Goal: Task Accomplishment & Management: Manage account settings

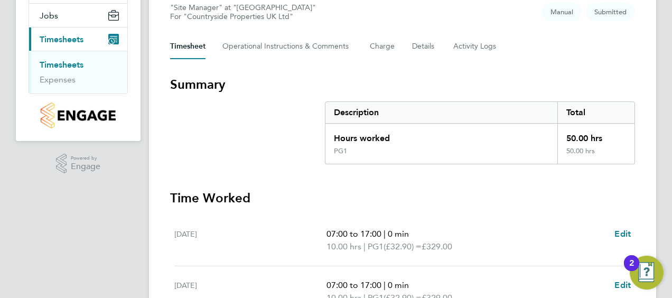
scroll to position [106, 0]
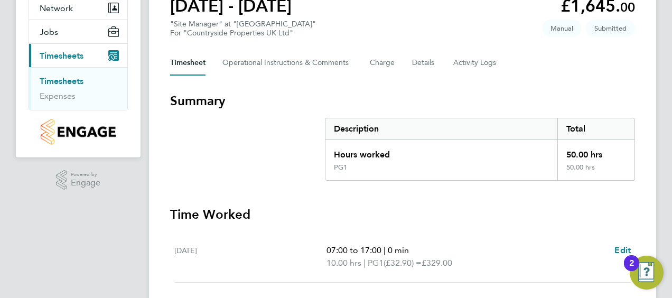
click at [80, 81] on link "Timesheets" at bounding box center [62, 81] width 44 height 10
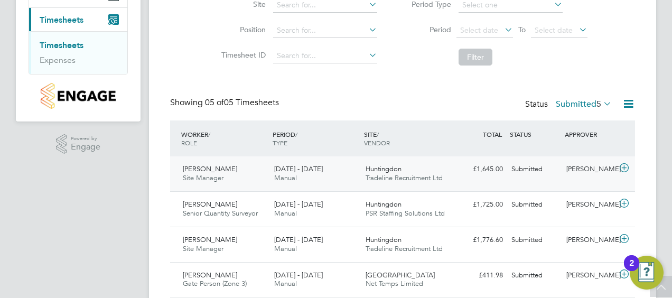
scroll to position [158, 0]
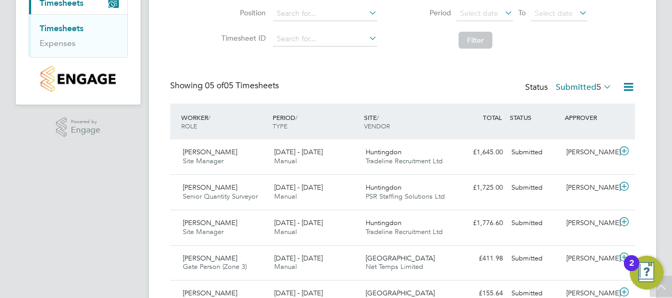
click at [627, 86] on icon at bounding box center [628, 86] width 13 height 13
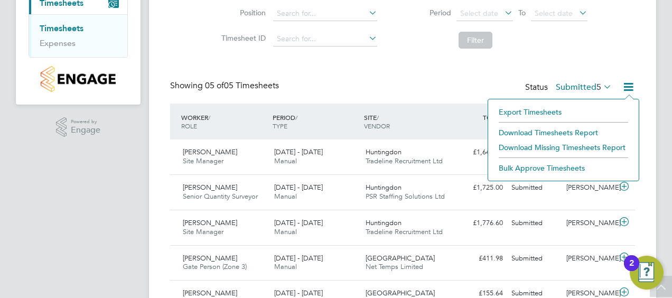
click at [529, 166] on li "Bulk Approve Timesheets" at bounding box center [563, 168] width 140 height 15
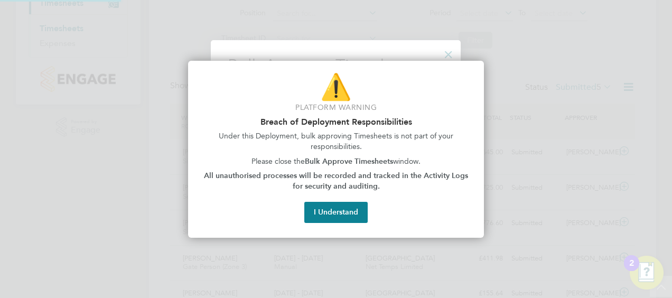
scroll to position [5, 5]
click at [536, 75] on div at bounding box center [336, 149] width 672 height 298
click at [354, 213] on button "I Understand" at bounding box center [335, 212] width 63 height 21
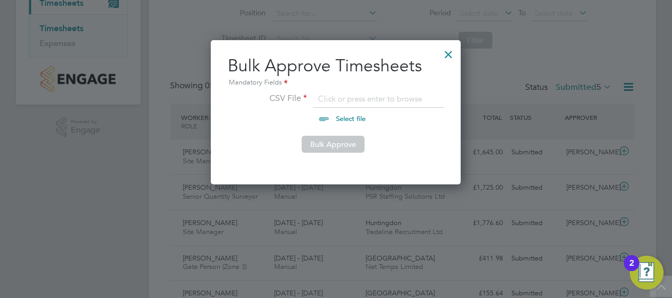
click at [446, 54] on div at bounding box center [448, 51] width 19 height 19
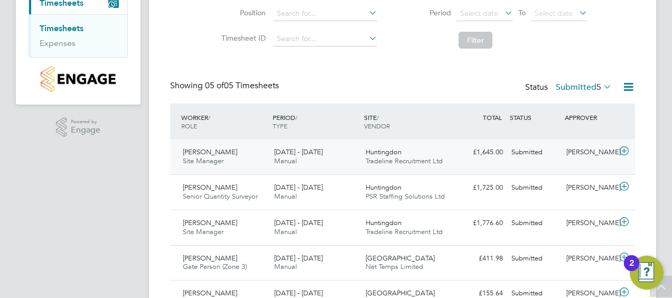
click at [188, 156] on div "Petru Gramescu Site Manager 18 - 24 Aug 2025" at bounding box center [224, 157] width 91 height 26
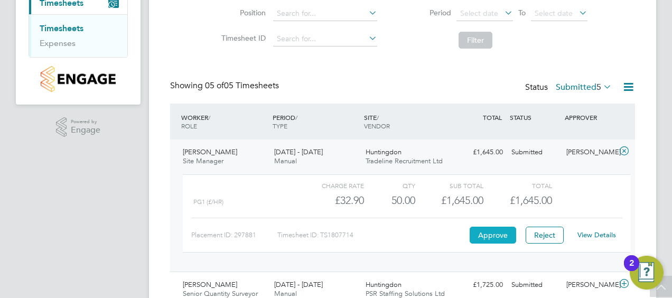
click at [481, 233] on button "Approve" at bounding box center [493, 235] width 46 height 17
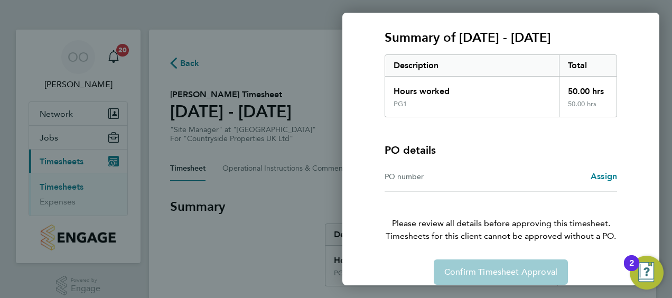
scroll to position [147, 0]
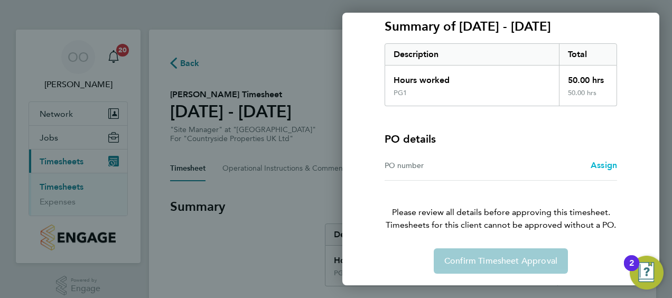
click at [609, 167] on span "Assign" at bounding box center [603, 165] width 26 height 10
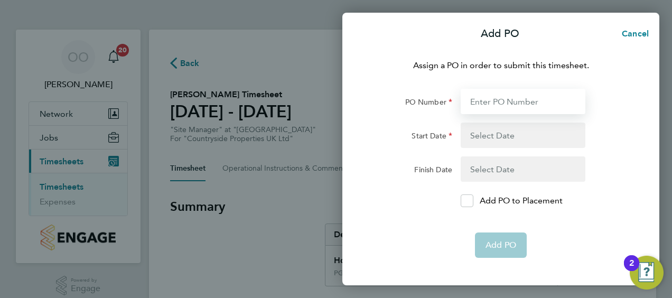
click at [487, 104] on input "PO Number" at bounding box center [523, 101] width 125 height 25
type input "mz048/00220"
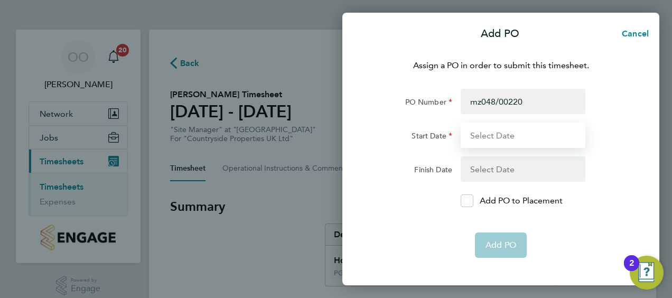
type input "[DATE]"
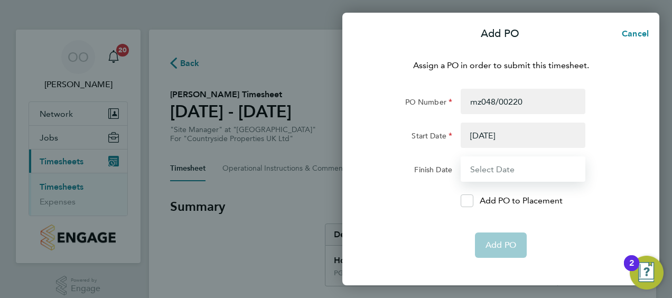
type input "[DATE]"
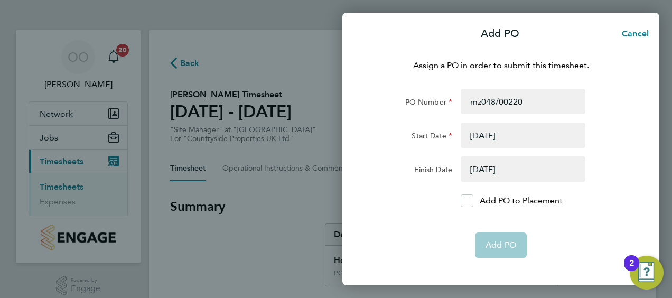
drag, startPoint x: 468, startPoint y: 196, endPoint x: 479, endPoint y: 212, distance: 18.6
click at [468, 197] on div at bounding box center [467, 200] width 13 height 13
click at [471, 201] on input "Add PO to Placement" at bounding box center [471, 201] width 0 height 0
drag, startPoint x: 504, startPoint y: 252, endPoint x: 506, endPoint y: 247, distance: 5.7
click at [504, 252] on app-form-button "Add PO" at bounding box center [501, 244] width 52 height 25
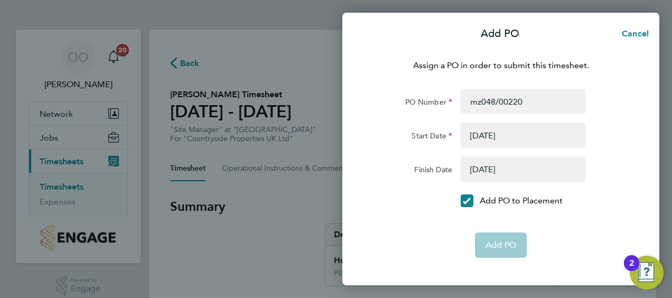
click at [508, 132] on button "button" at bounding box center [523, 135] width 125 height 25
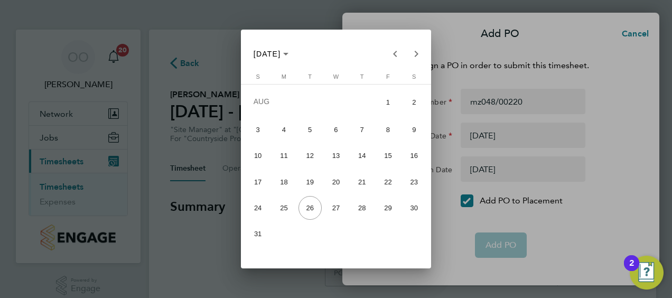
click at [396, 105] on span "1" at bounding box center [387, 103] width 23 height 26
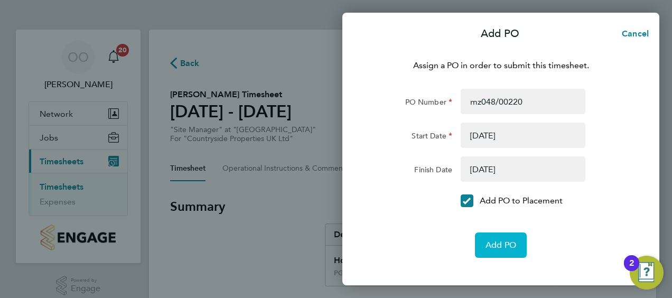
click at [499, 243] on span "Add PO" at bounding box center [500, 245] width 31 height 11
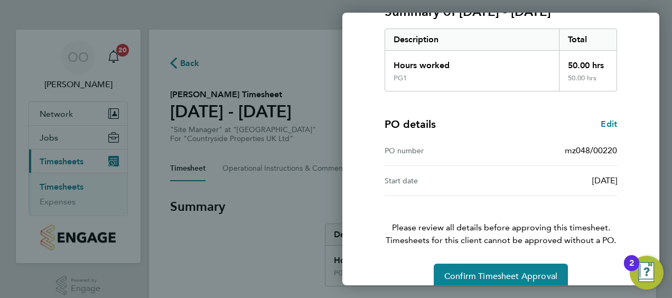
scroll to position [177, 0]
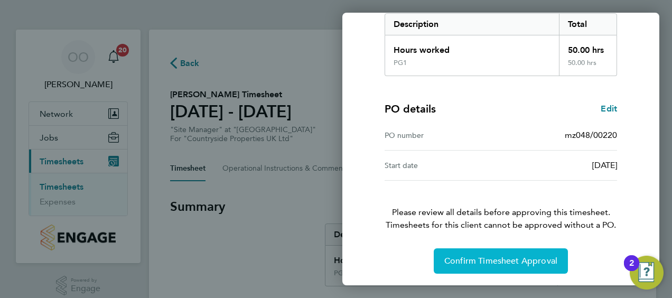
click at [507, 265] on button "Confirm Timesheet Approval" at bounding box center [501, 260] width 134 height 25
